Goal: Task Accomplishment & Management: Manage account settings

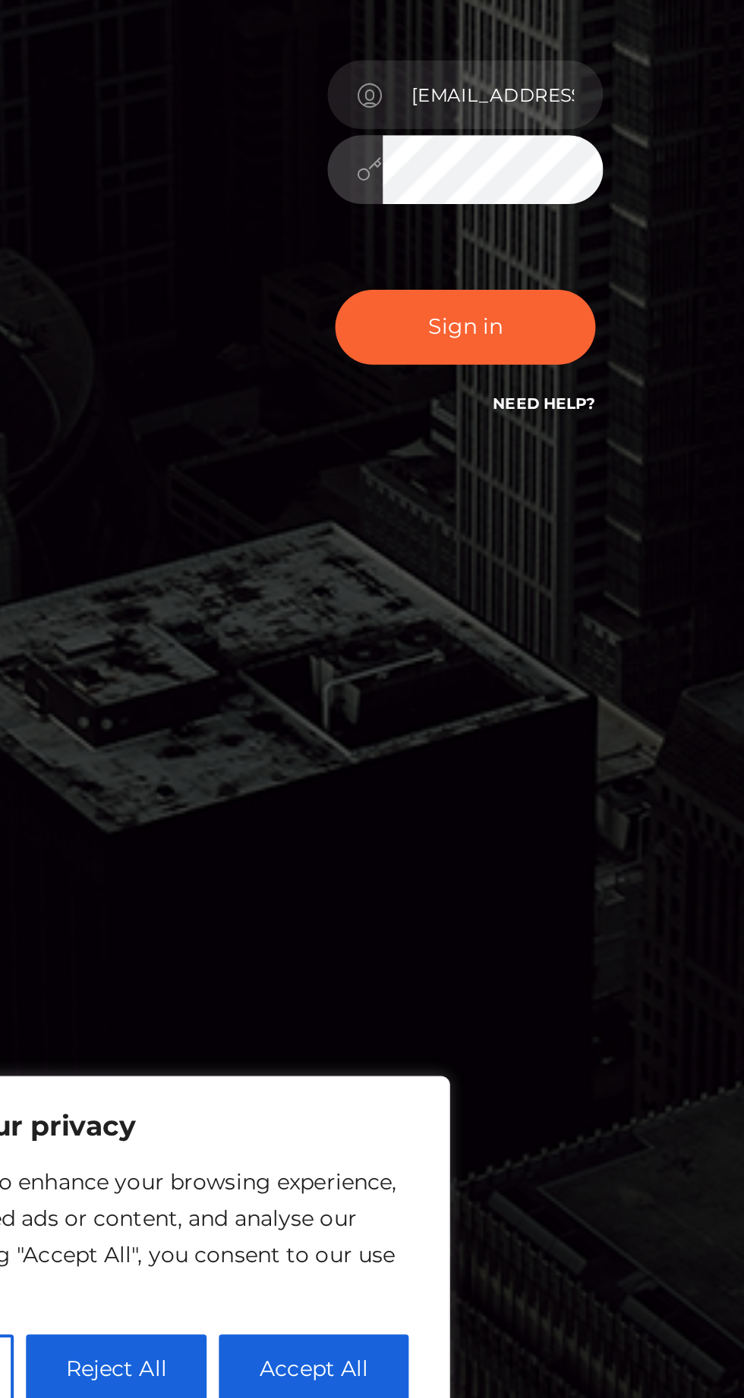
click at [416, 862] on link "Need Help?" at bounding box center [410, 857] width 51 height 10
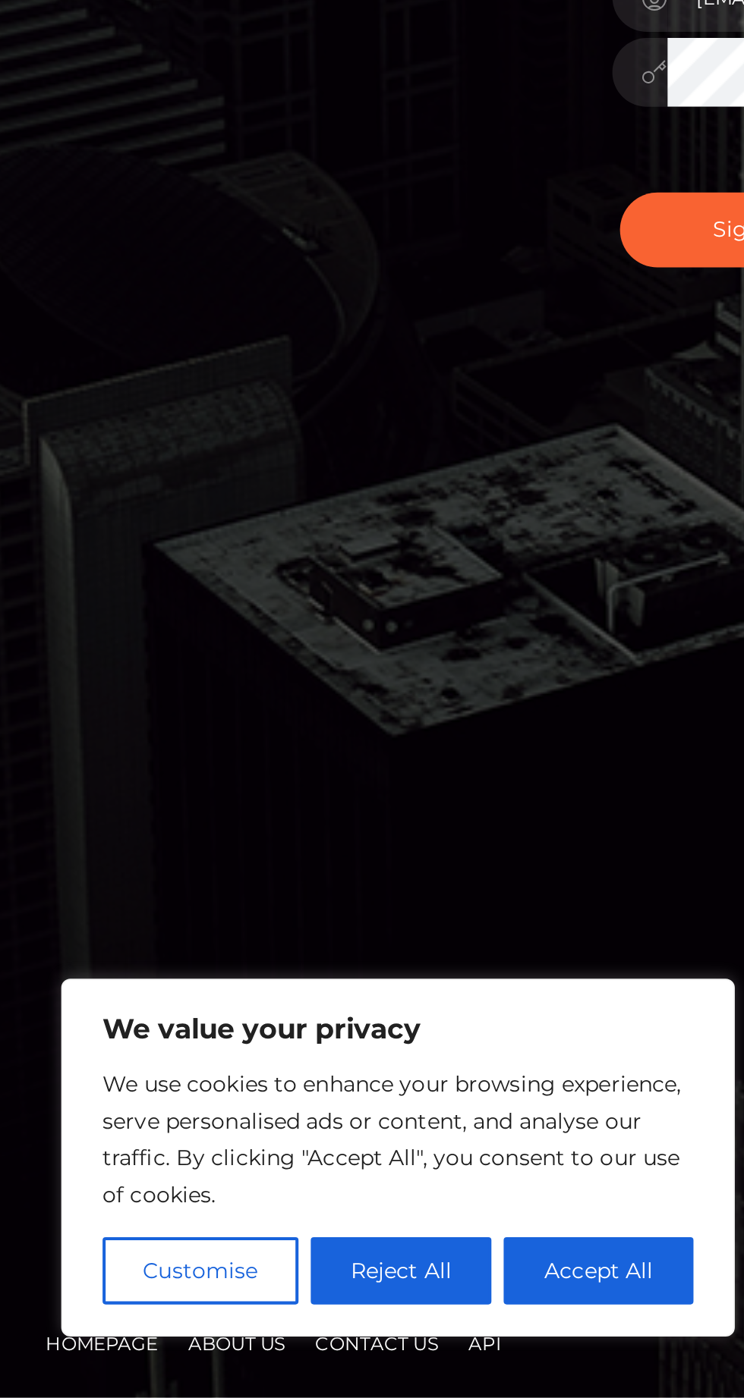
scroll to position [11, 0]
click at [270, 1336] on button "Accept All" at bounding box center [297, 1335] width 94 height 33
checkbox input "true"
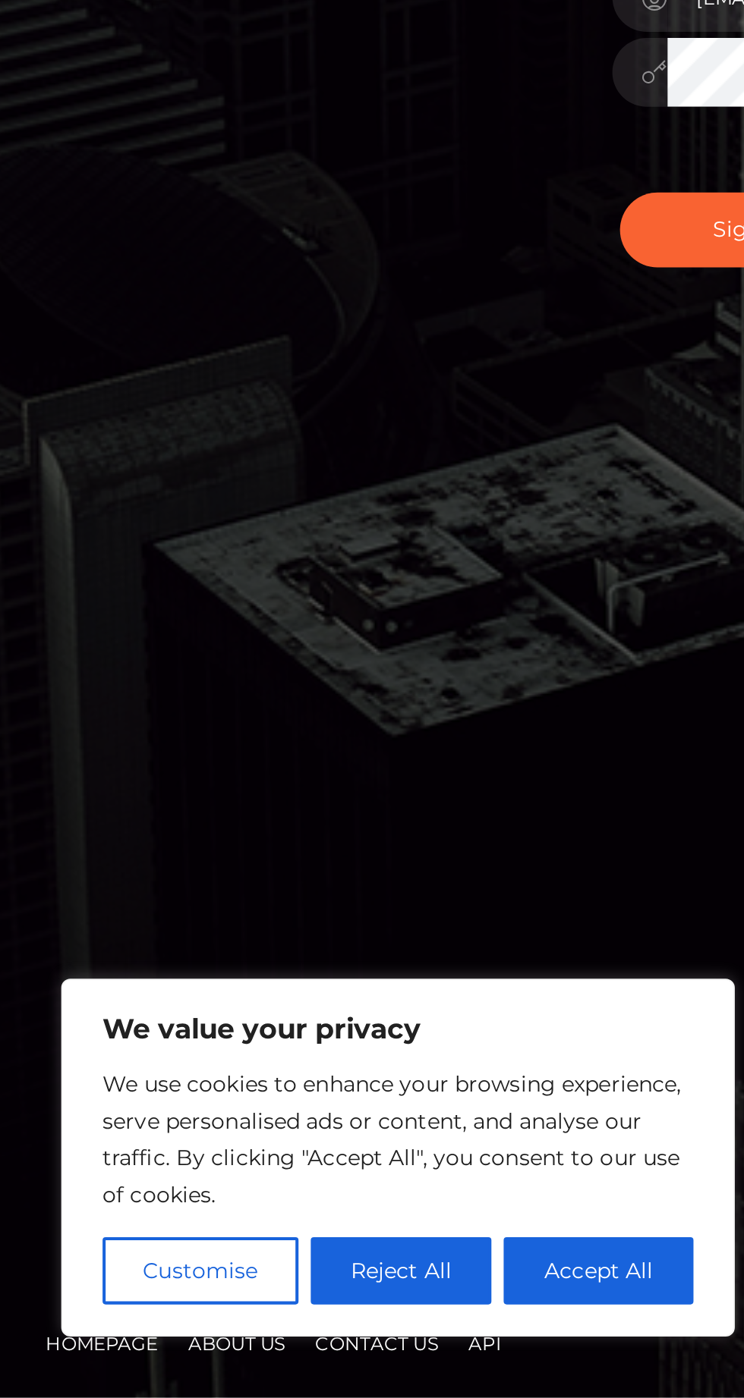
checkbox input "true"
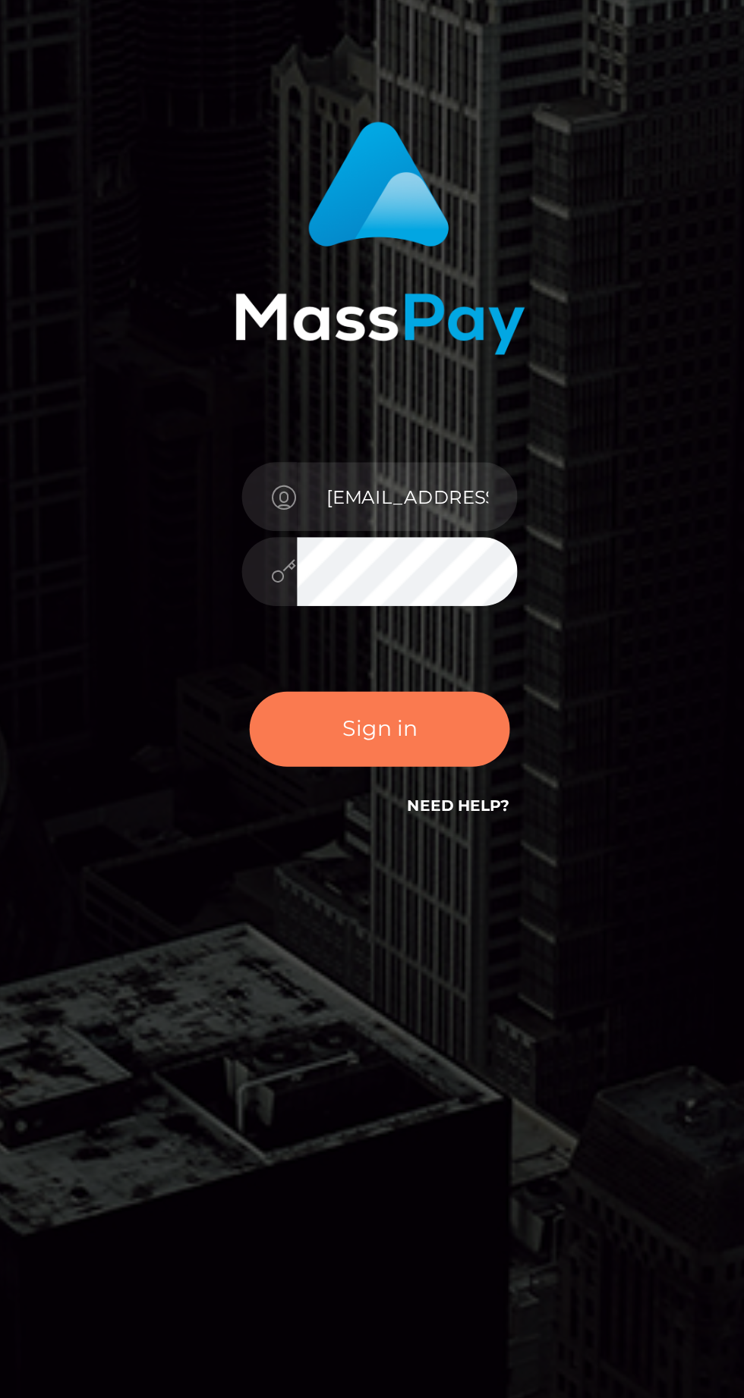
click at [398, 838] on button "Sign in" at bounding box center [371, 818] width 129 height 37
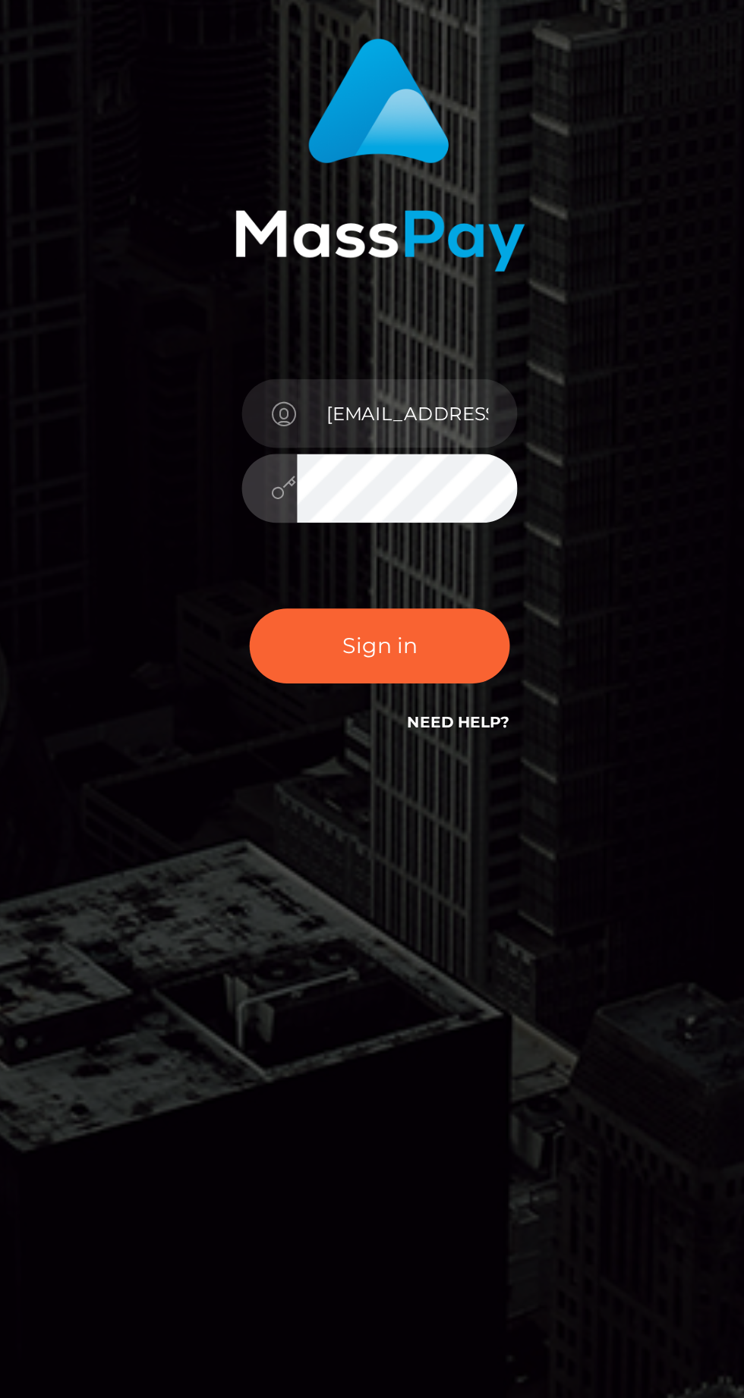
click at [508, 766] on div "[EMAIL_ADDRESS][DOMAIN_NAME] Sign in" at bounding box center [372, 699] width 546 height 386
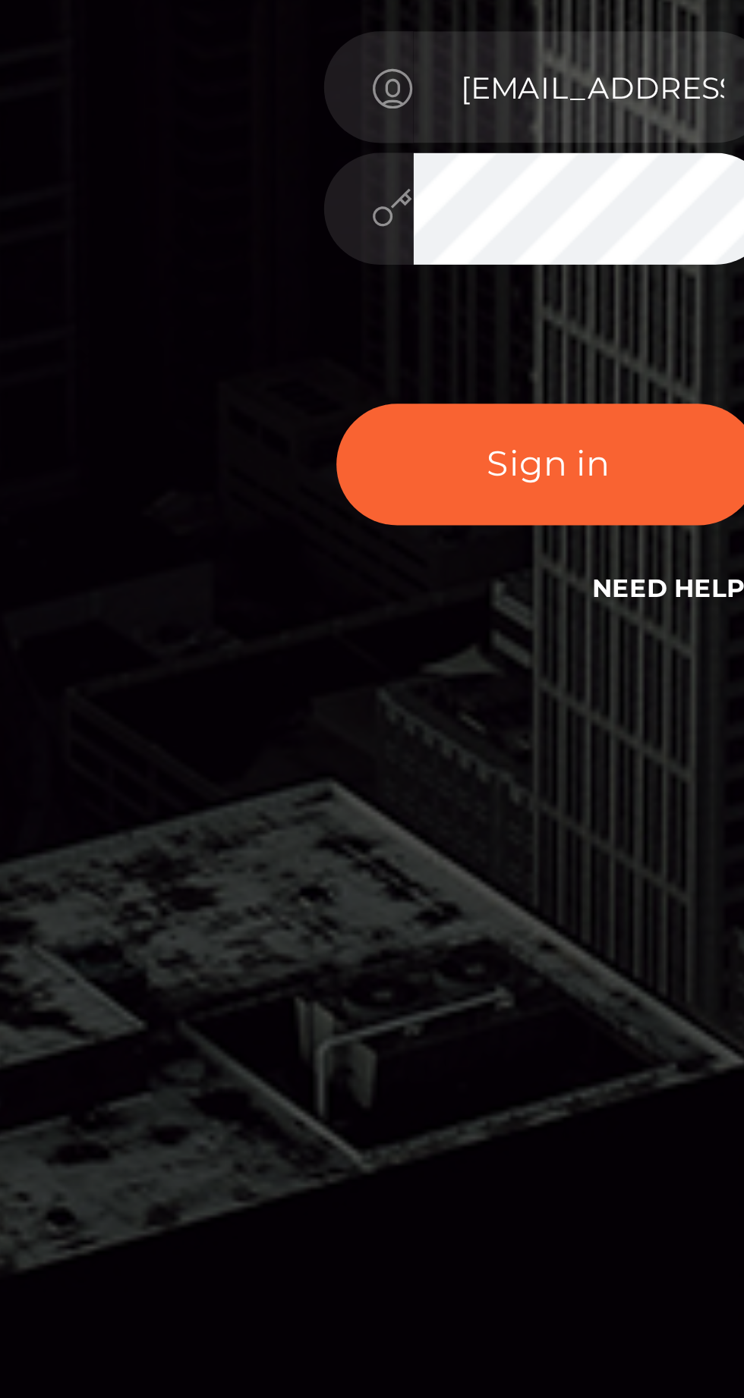
click at [245, 939] on div "[EMAIL_ADDRESS][DOMAIN_NAME]" at bounding box center [372, 699] width 744 height 614
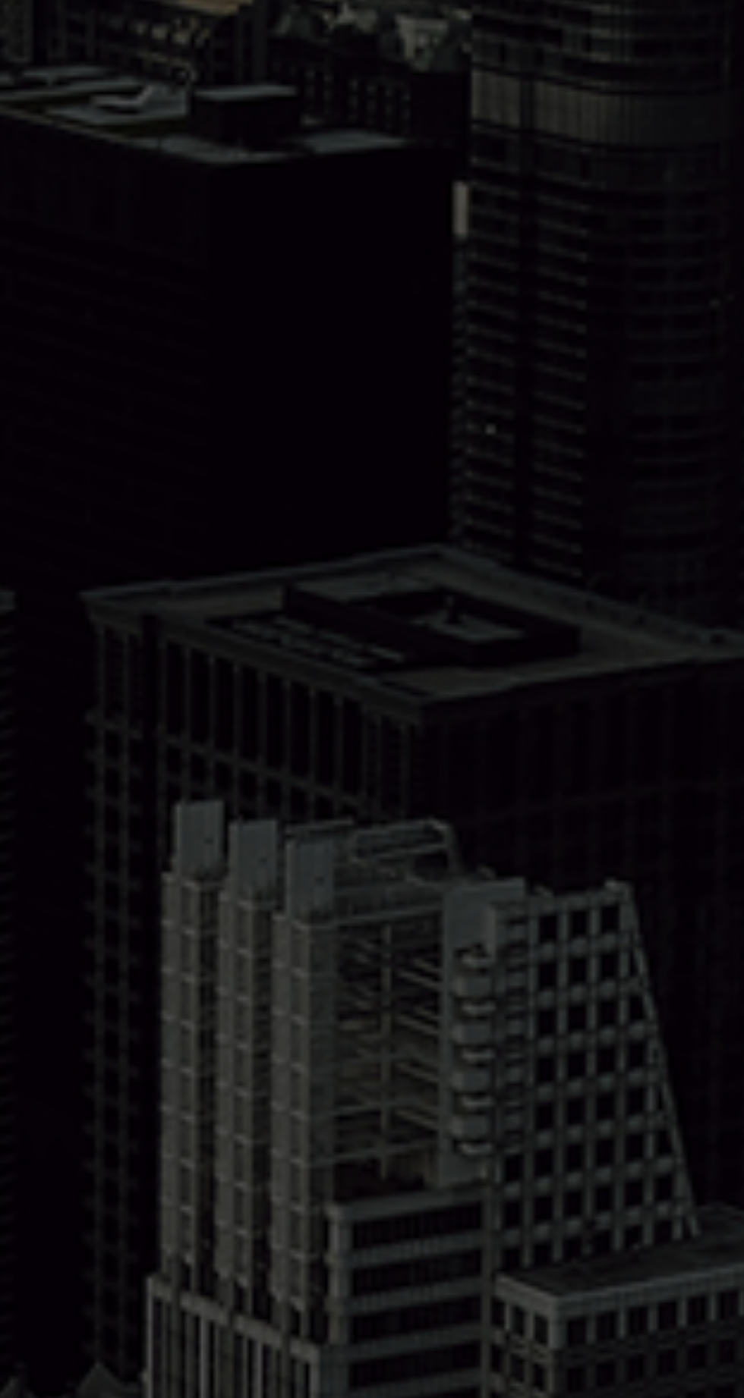
scroll to position [0, 0]
